Goal: Task Accomplishment & Management: Manage account settings

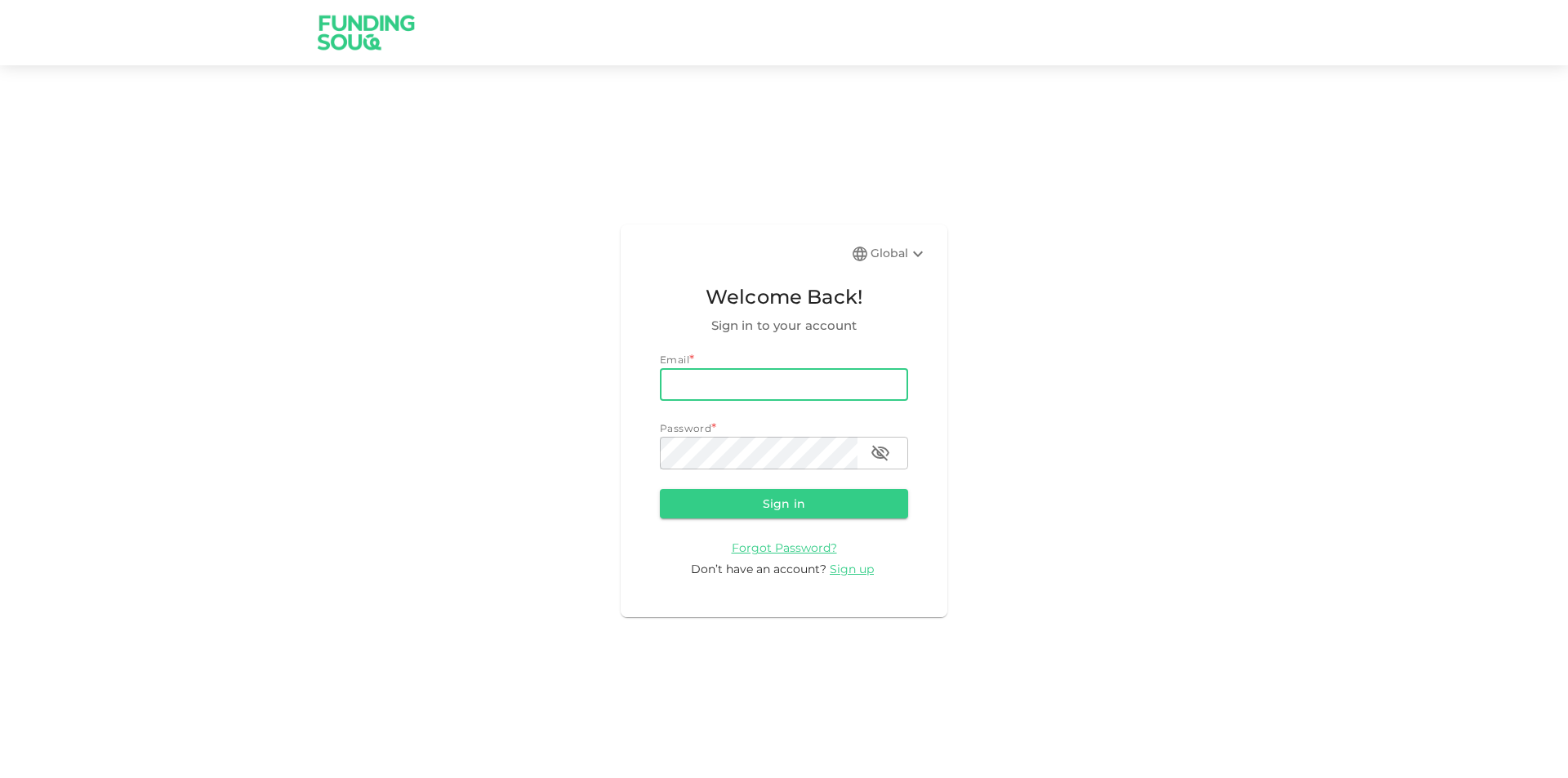
click at [837, 390] on input "email" at bounding box center [784, 384] width 248 height 32
type input "[EMAIL_ADDRESS][DOMAIN_NAME]"
click at [660, 489] on button "Sign in" at bounding box center [784, 504] width 248 height 30
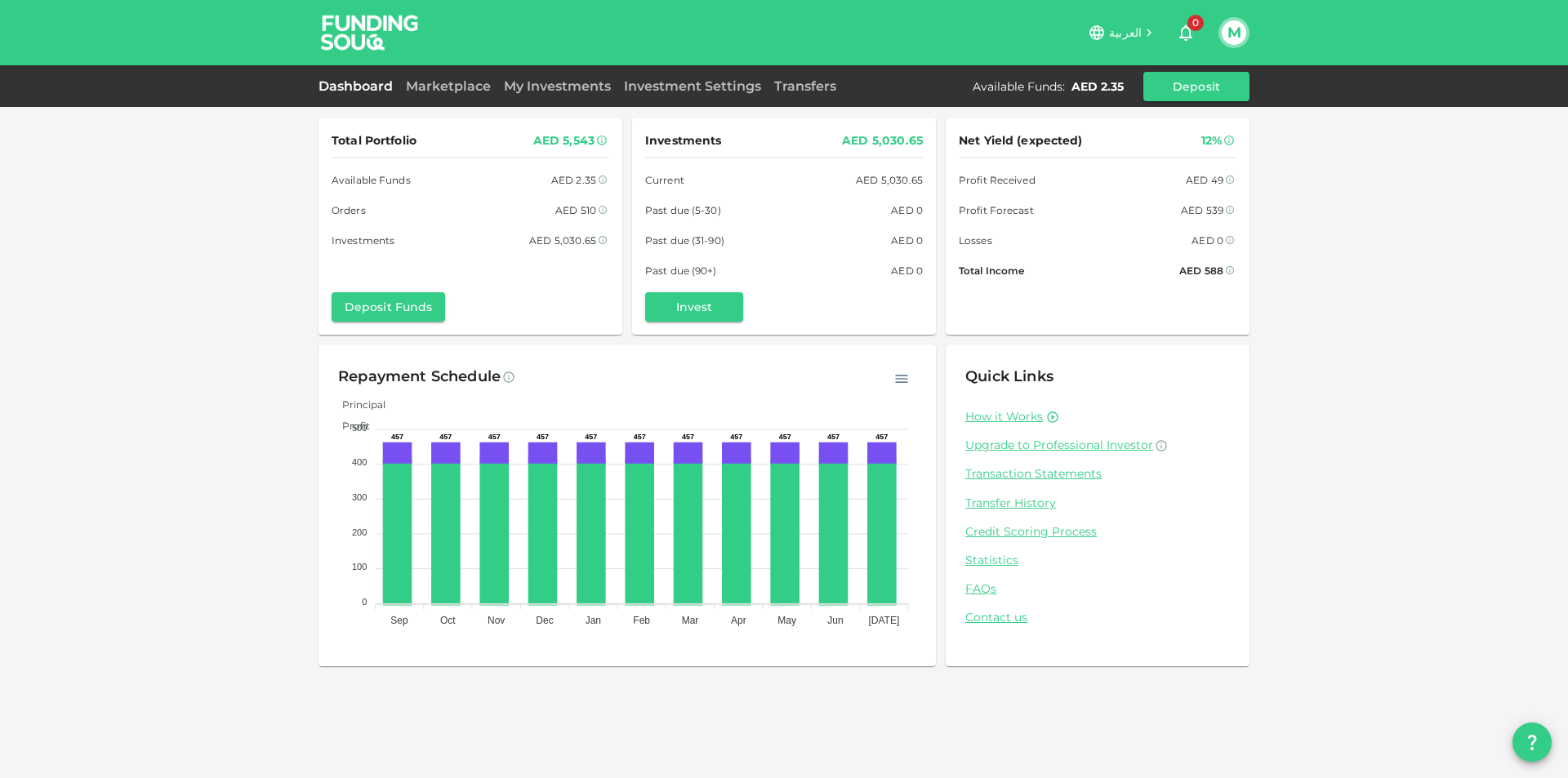
click at [452, 98] on div "Dashboard Marketplace My Investments Investment Settings Transfers Available Fu…" at bounding box center [784, 87] width 931 height 30
click at [462, 88] on link "Marketplace" at bounding box center [448, 86] width 98 height 15
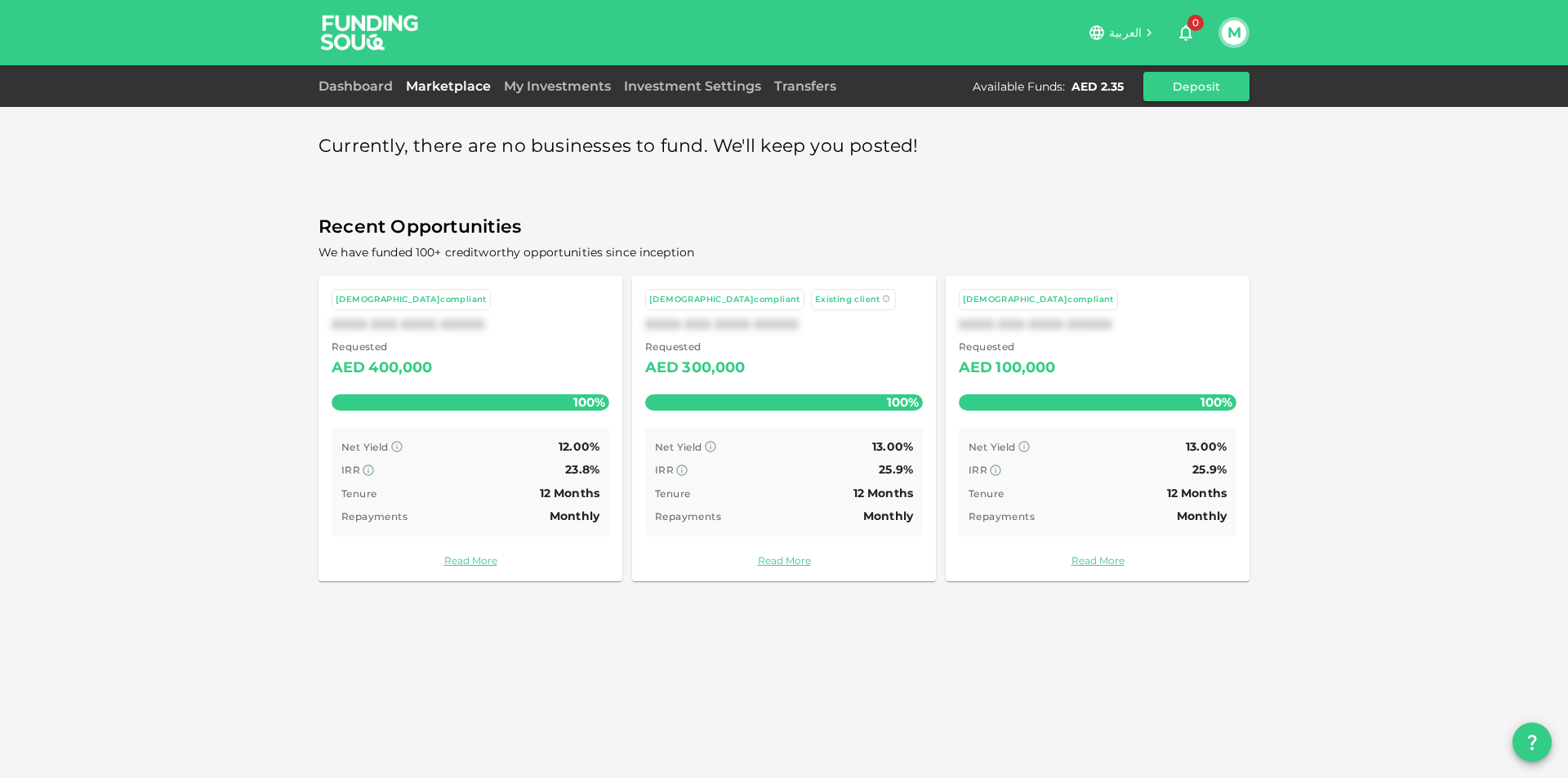
click at [519, 89] on link "My Investments" at bounding box center [557, 86] width 120 height 15
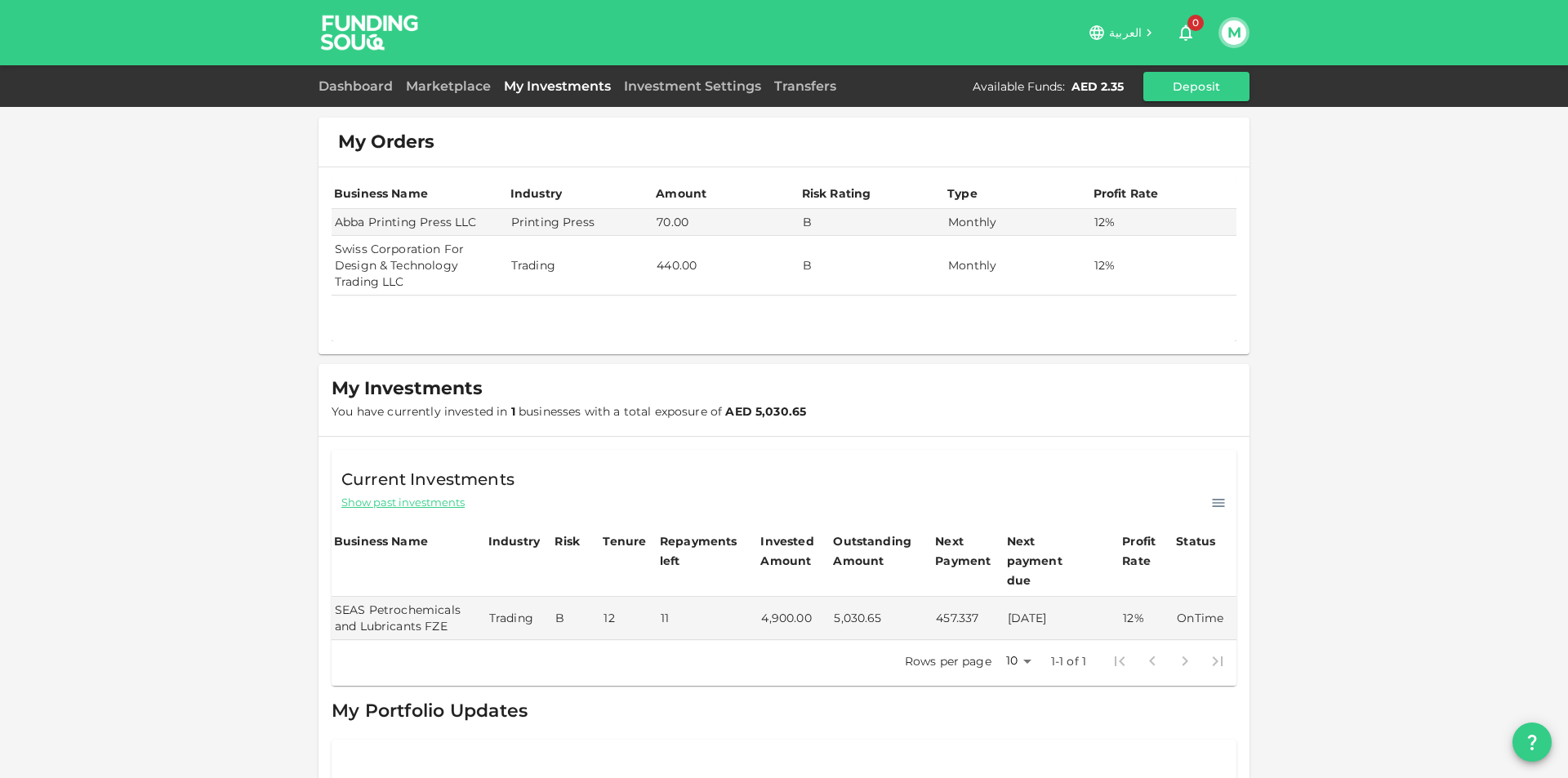
click at [1142, 31] on icon at bounding box center [1149, 32] width 14 height 14
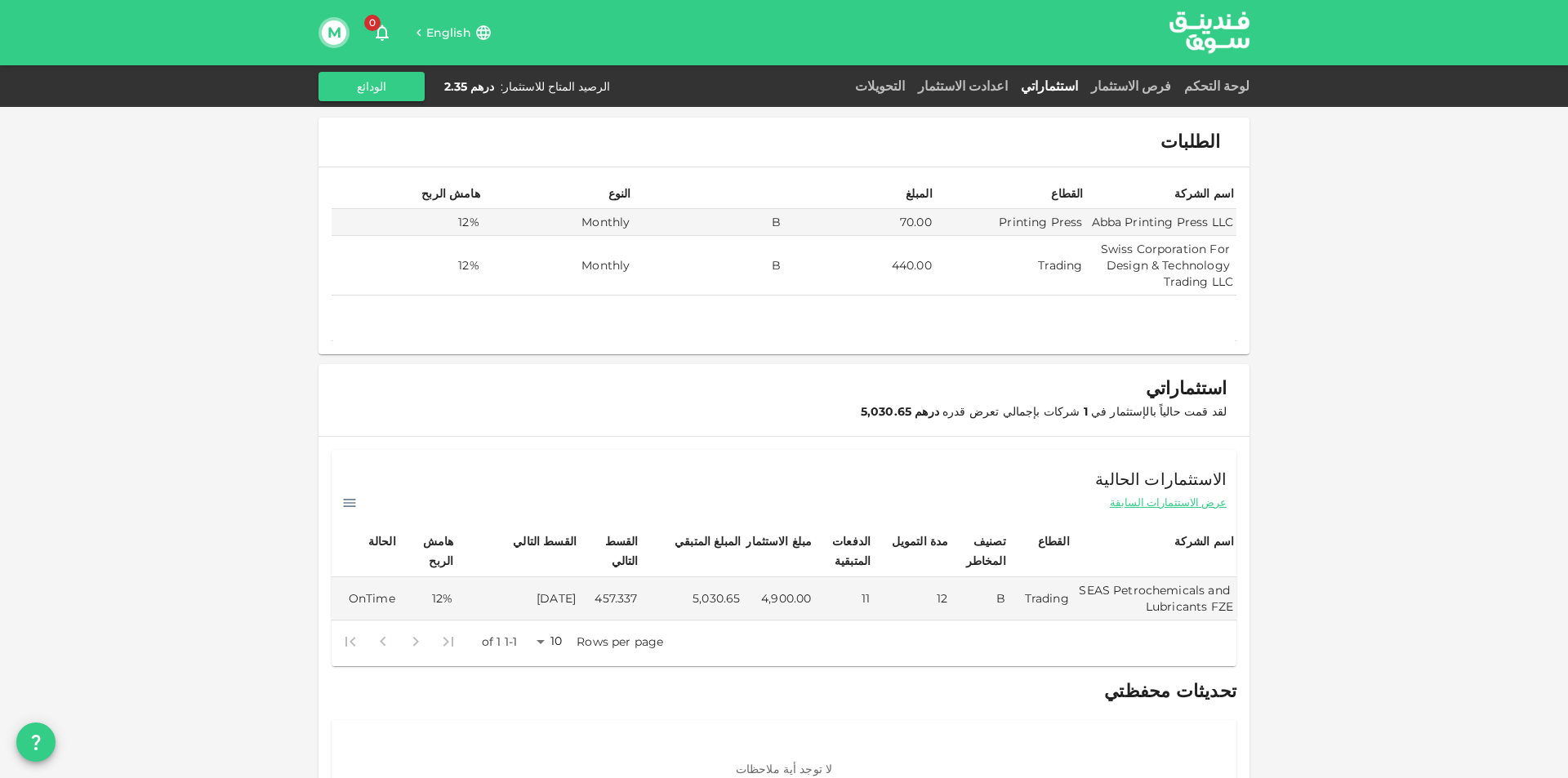
click at [424, 39] on icon at bounding box center [419, 32] width 14 height 14
